Goal: Complete application form

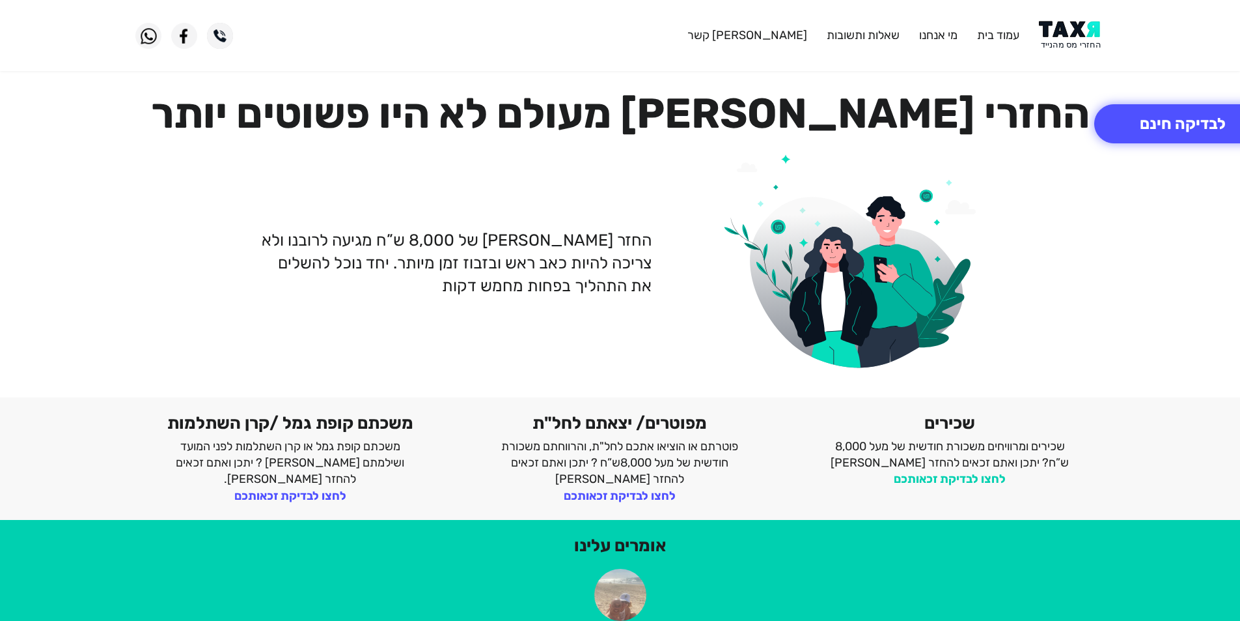
click at [941, 479] on link "לחצו לבדיקת זכאותכם" at bounding box center [950, 478] width 112 height 14
click at [941, 478] on link "לחצו לבדיקת זכאותכם" at bounding box center [950, 478] width 112 height 14
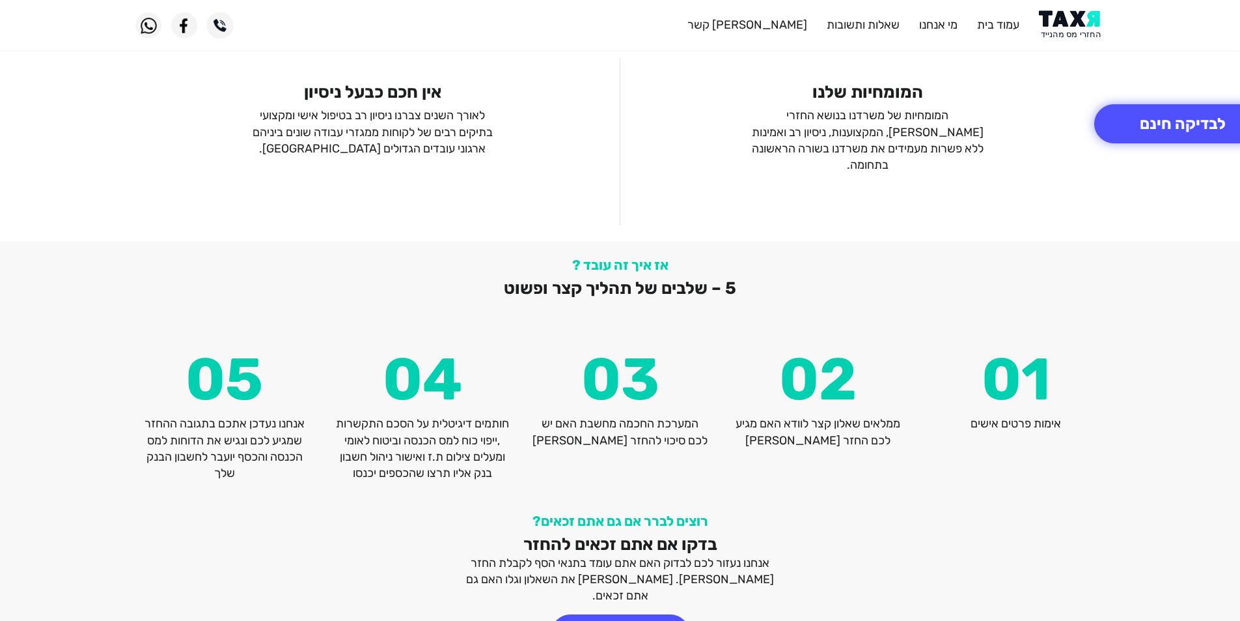
scroll to position [1684, 0]
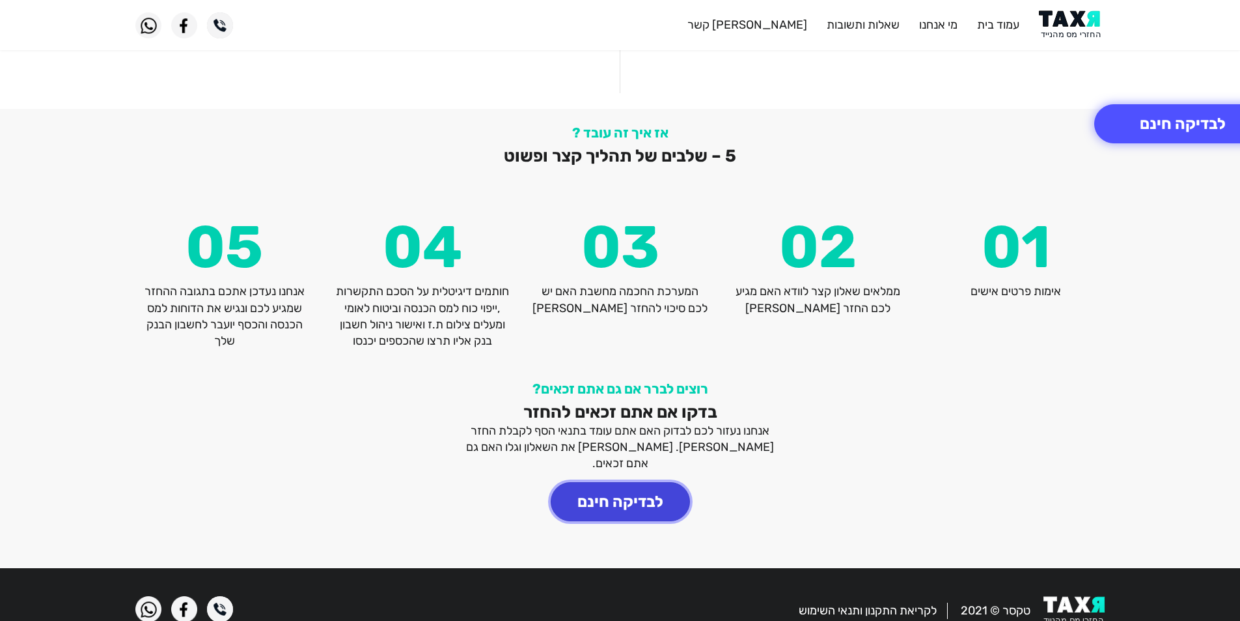
click at [624, 486] on button "לבדיקה חינם" at bounding box center [620, 501] width 139 height 39
